Goal: Information Seeking & Learning: Learn about a topic

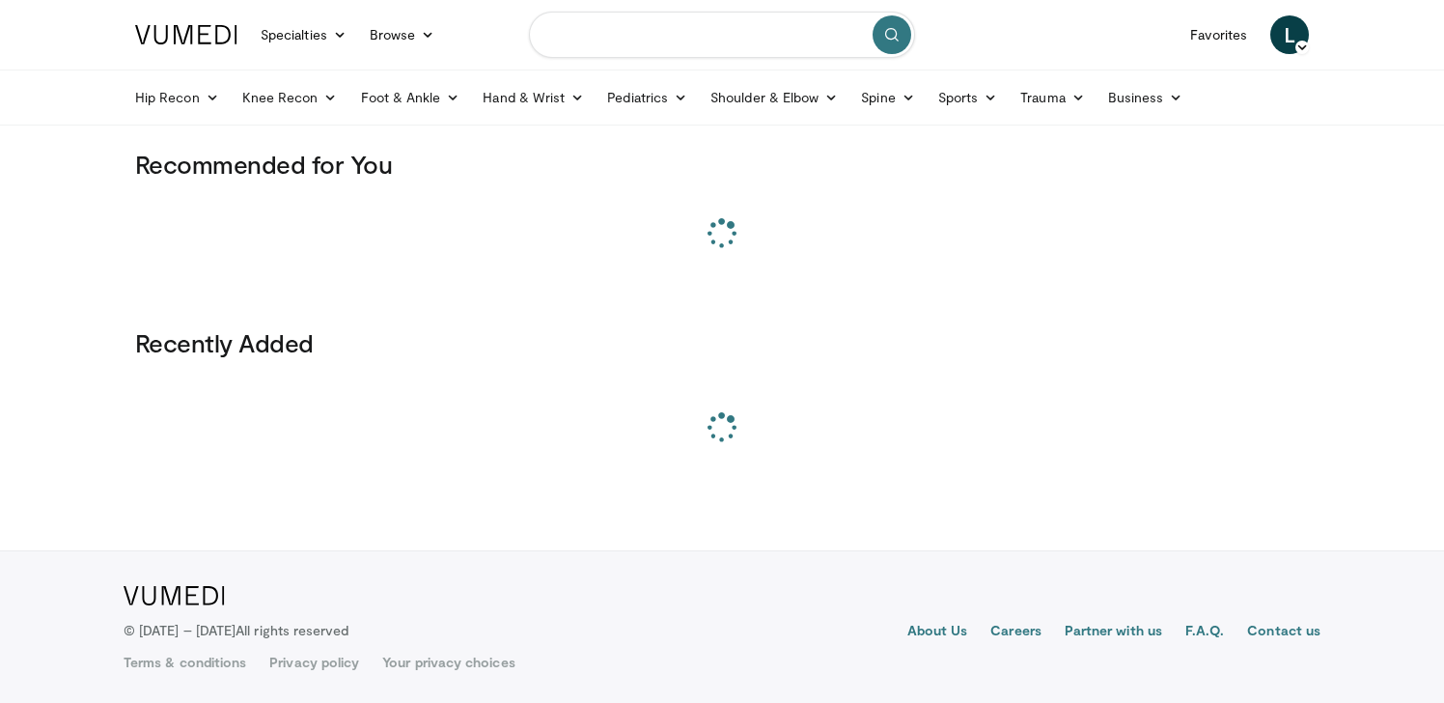
click at [684, 51] on input "Search topics, interventions" at bounding box center [722, 35] width 386 height 46
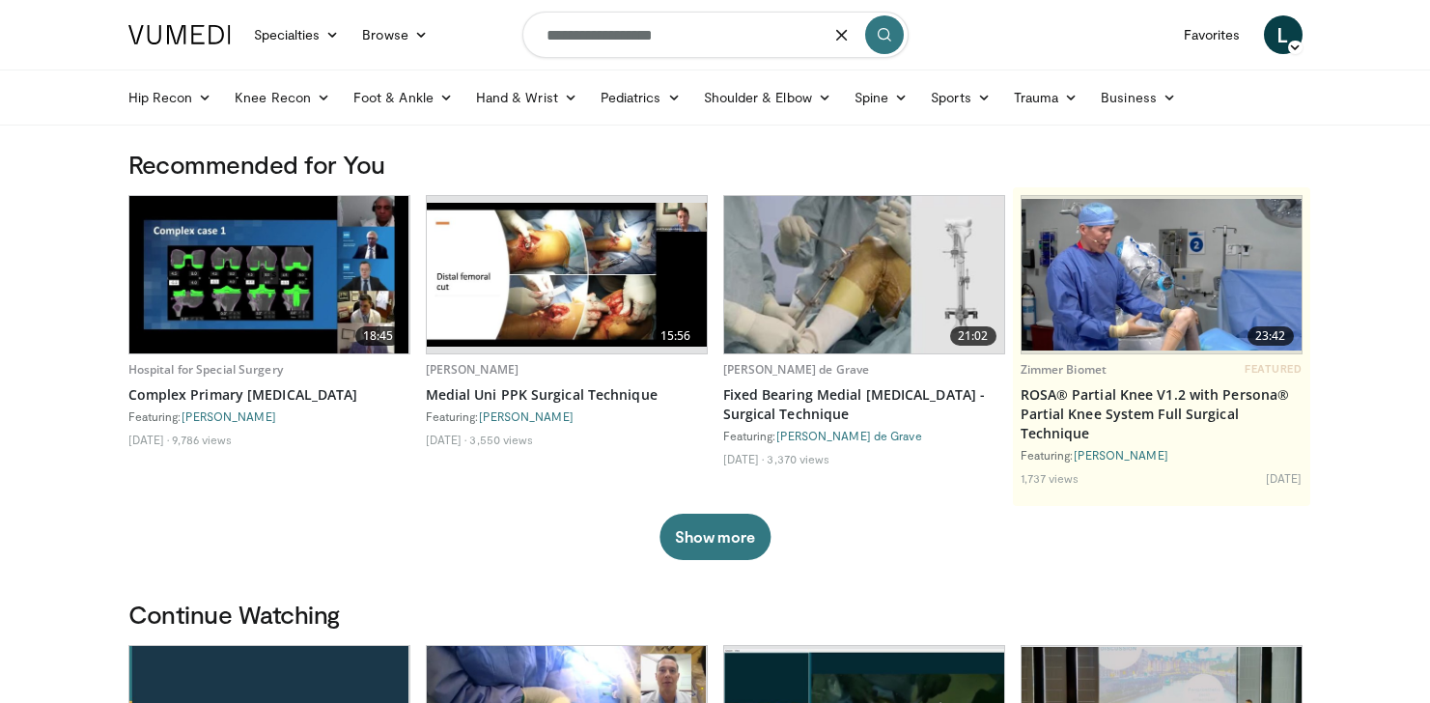
type input "**********"
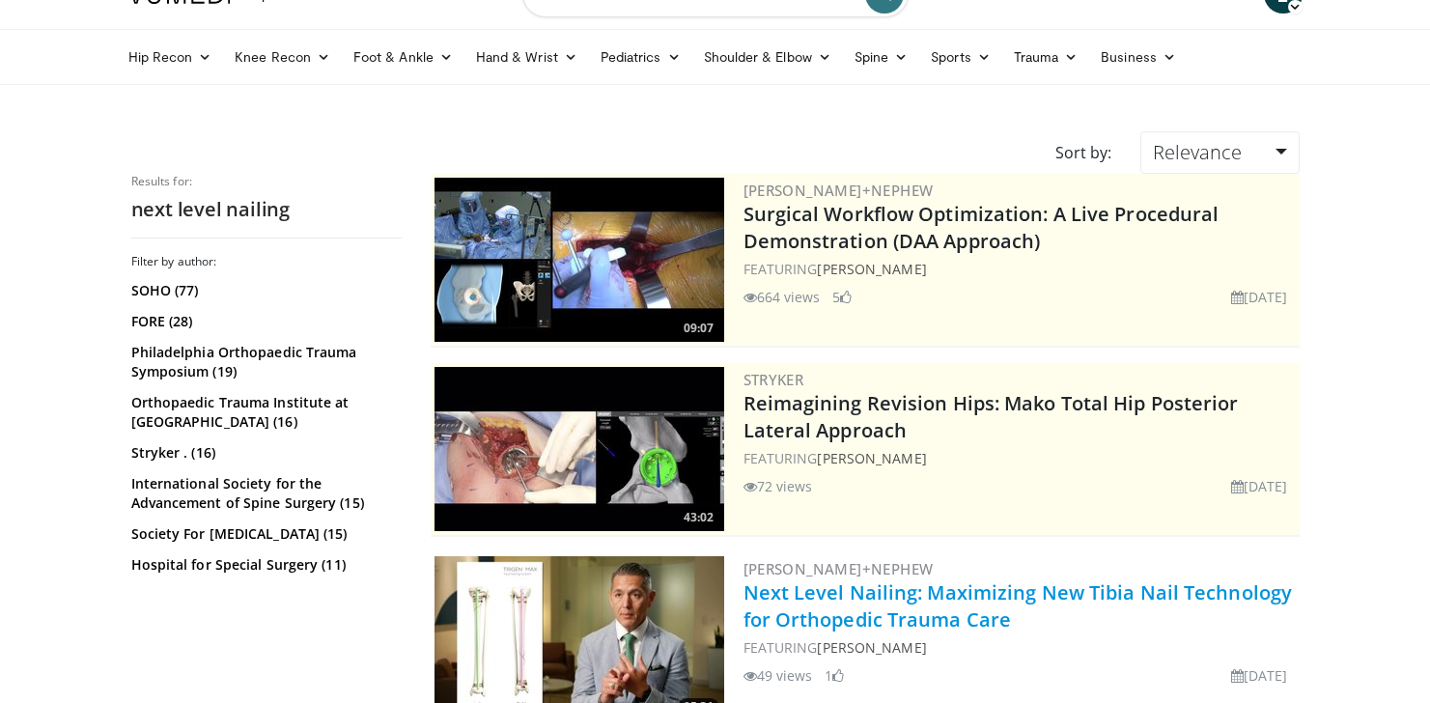
scroll to position [46, 0]
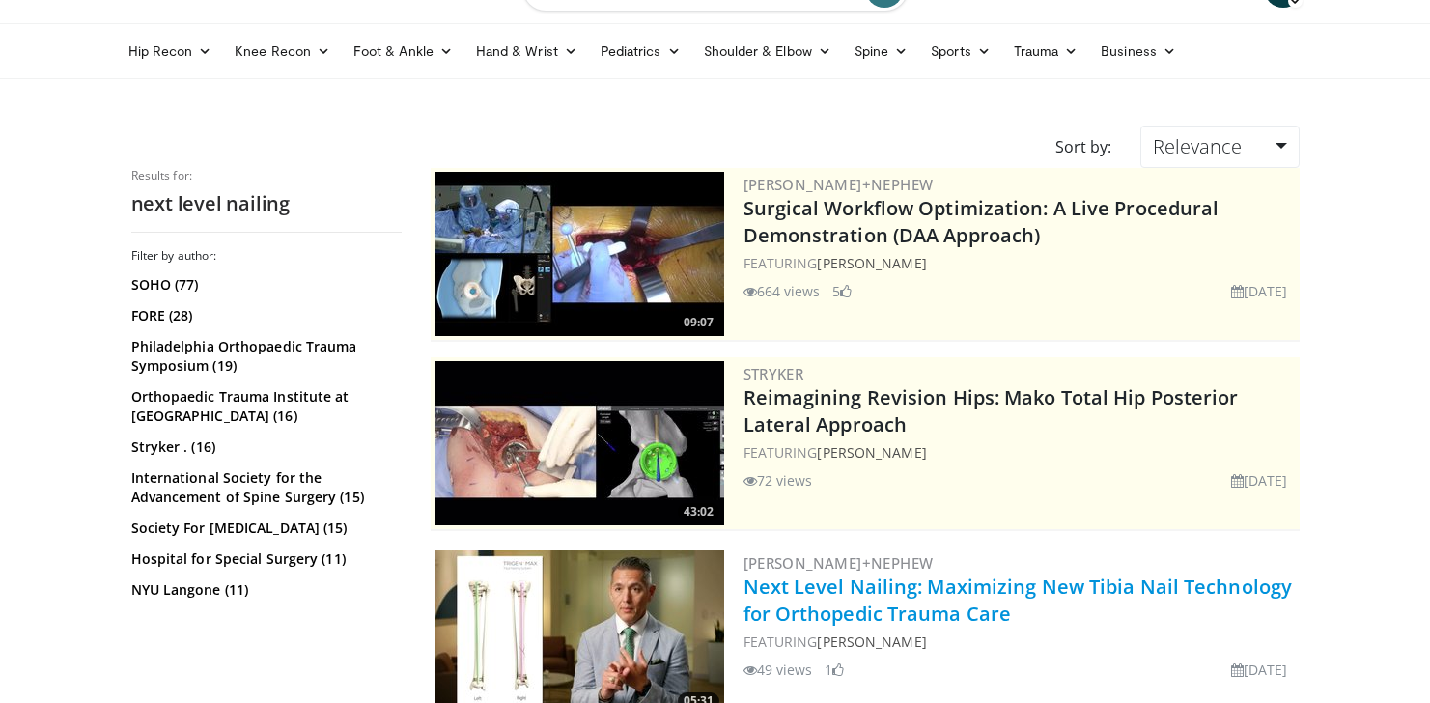
click at [908, 598] on link "Next Level Nailing: Maximizing New Tibia Nail Technology for Orthopedic Trauma …" at bounding box center [1017, 599] width 549 height 53
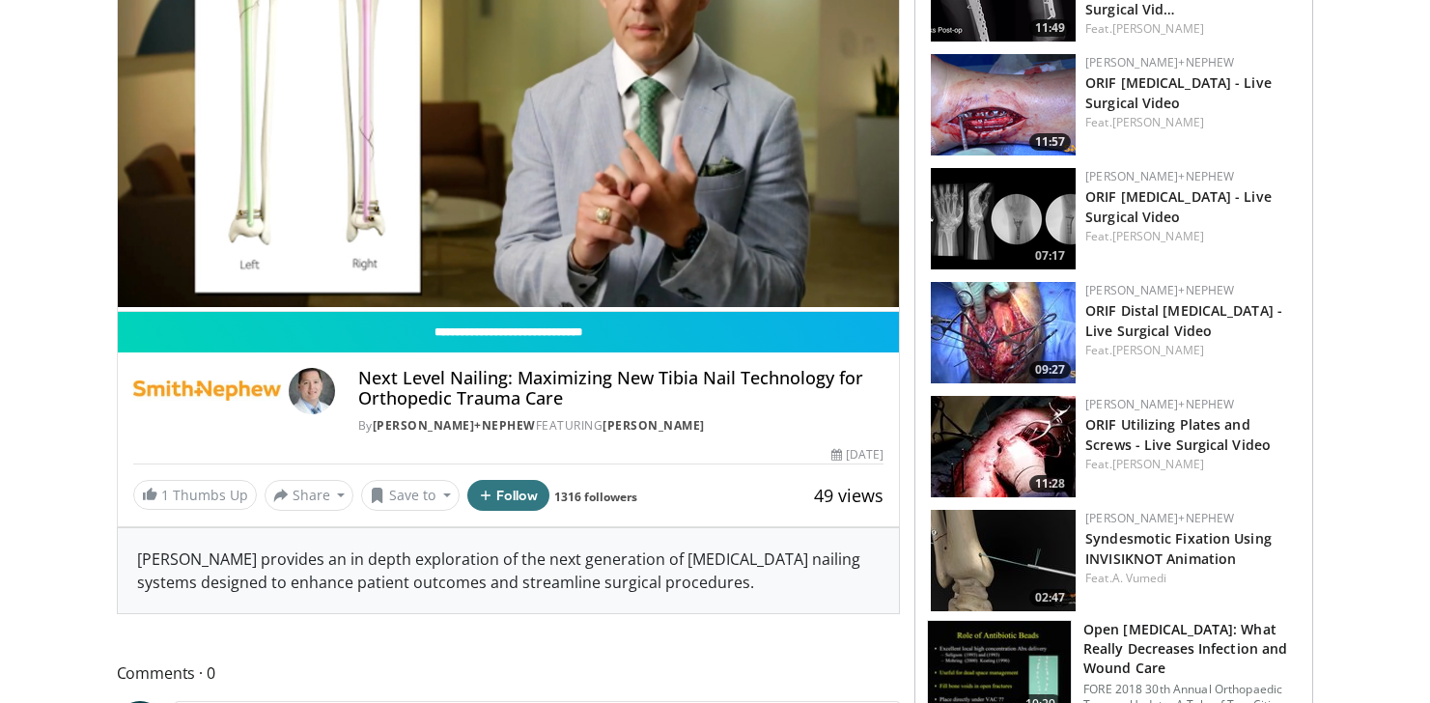
scroll to position [365, 0]
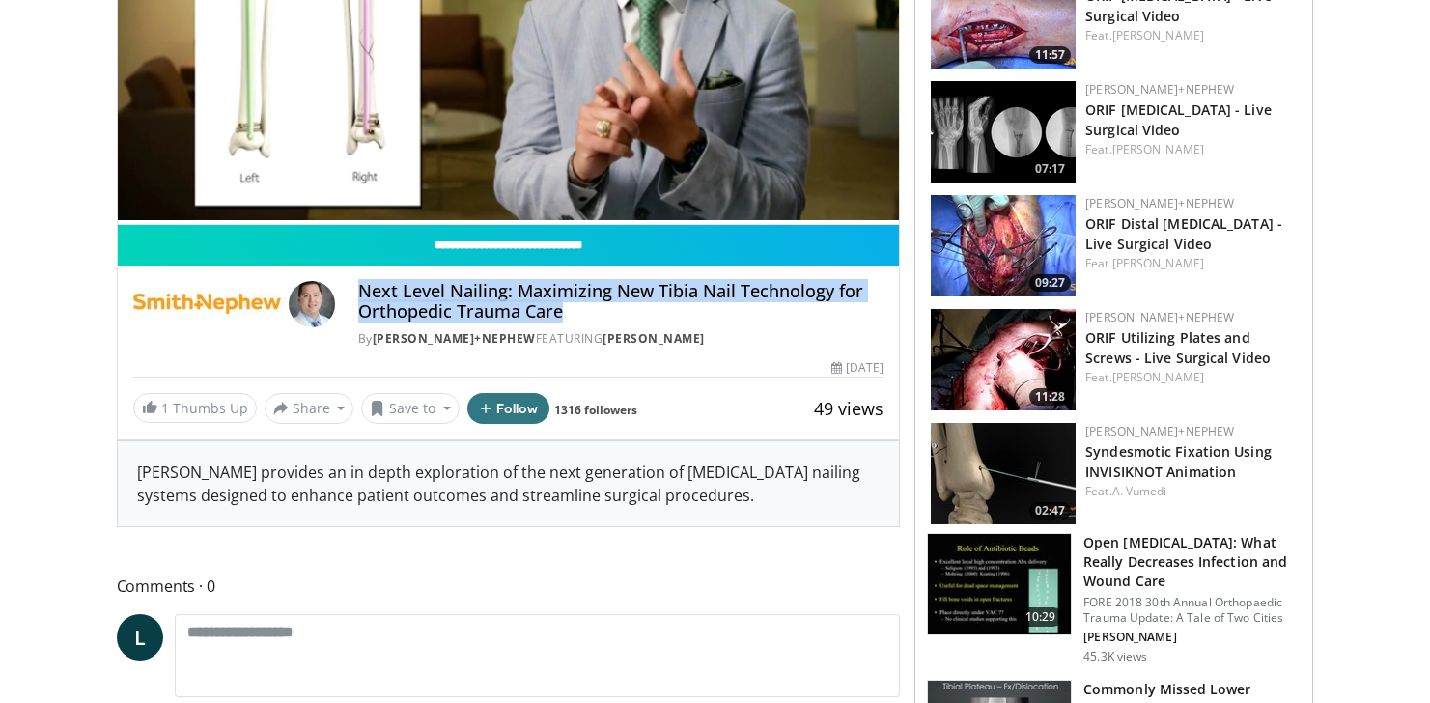
drag, startPoint x: 579, startPoint y: 312, endPoint x: 359, endPoint y: 298, distance: 220.5
click at [359, 298] on h4 "Next Level Nailing: Maximizing New Tibia Nail Technology for Orthopedic Trauma …" at bounding box center [620, 302] width 525 height 42
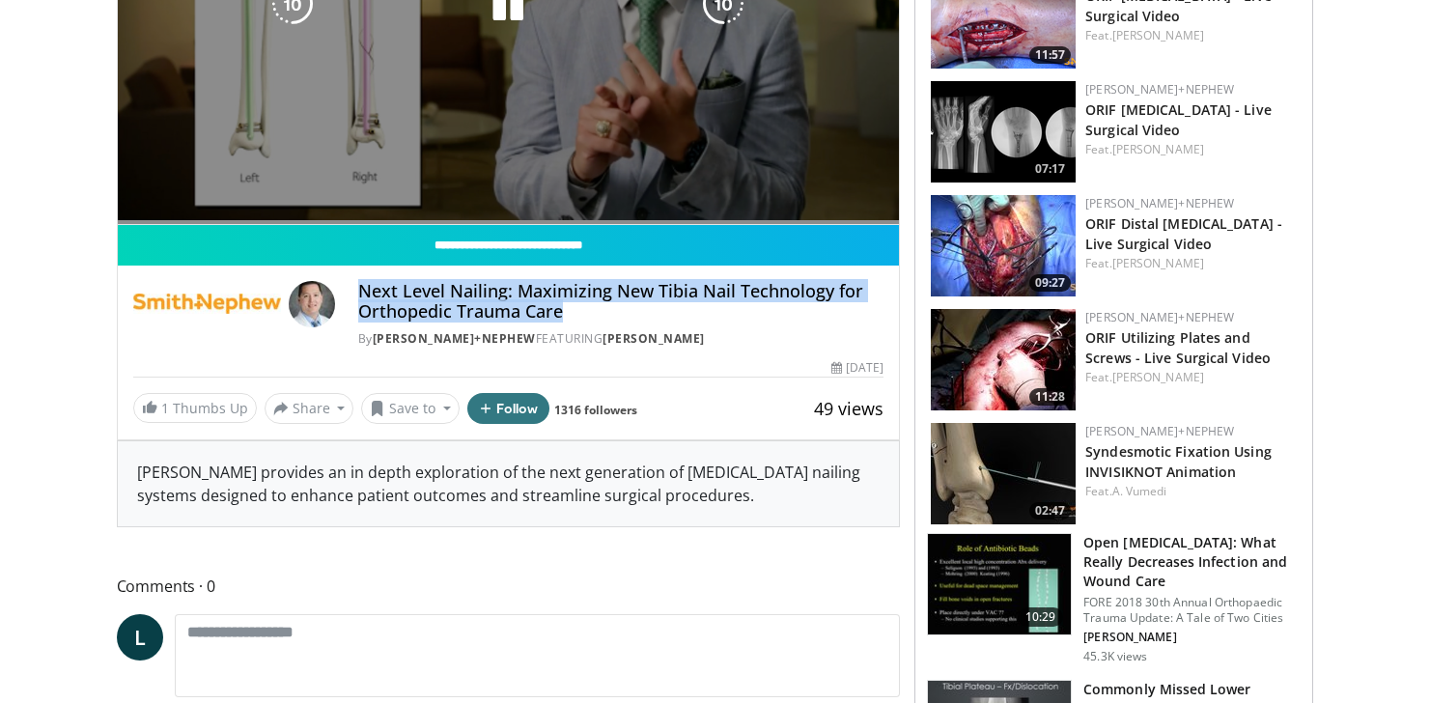
copy h4 "Next Level Nailing: Maximizing New Tibia Nail Technology for Orthopedic Trauma …"
